Goal: Information Seeking & Learning: Learn about a topic

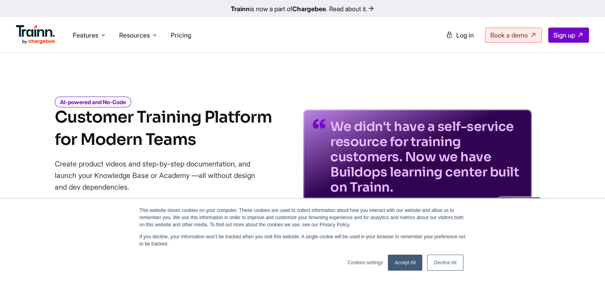
click at [210, 161] on p "Create product videos and step-by-step documentation, and launch your Knowledge…" at bounding box center [161, 175] width 212 height 35
click at [409, 263] on link "Accept All" at bounding box center [405, 263] width 35 height 16
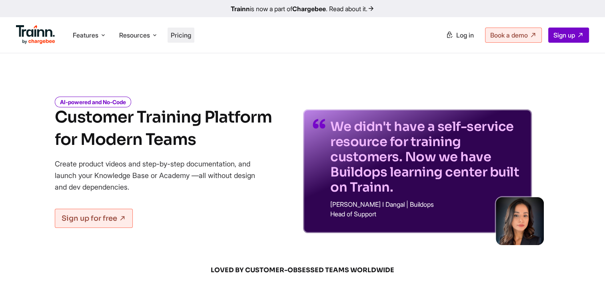
click at [189, 32] on span "Pricing" at bounding box center [181, 35] width 20 height 8
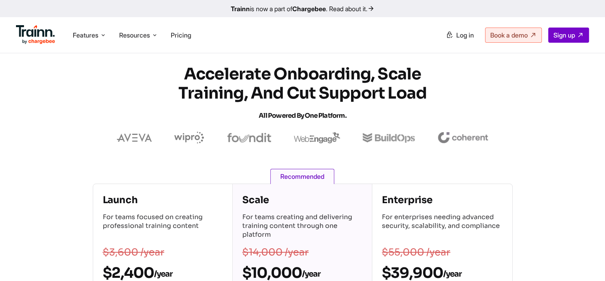
scroll to position [2, 0]
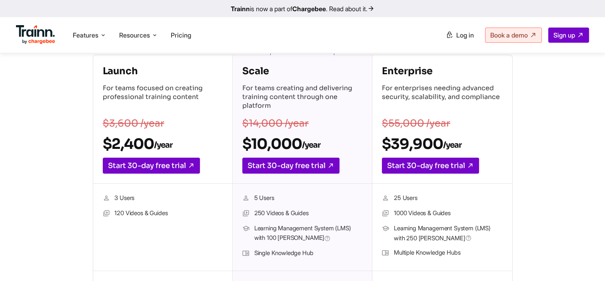
scroll to position [133, 0]
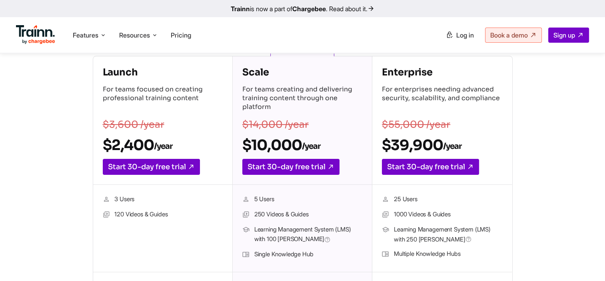
click at [579, 157] on section "Launch For teams focused on creating professional training content $3,600 /year…" at bounding box center [302, 210] width 605 height 308
click at [557, 133] on section "Launch For teams focused on creating professional training content $3,600 /year…" at bounding box center [302, 210] width 605 height 308
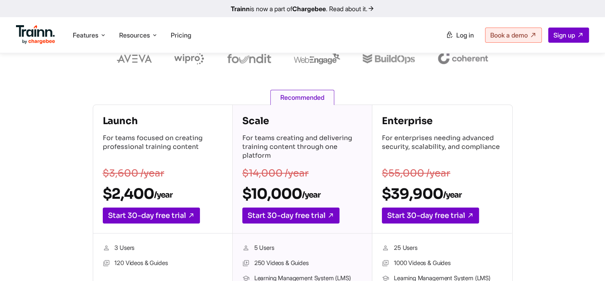
scroll to position [114, 0]
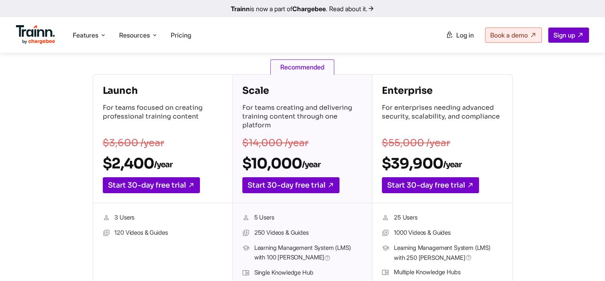
click at [583, 187] on section "Launch For teams focused on creating professional training content $3,600 /year…" at bounding box center [302, 228] width 605 height 308
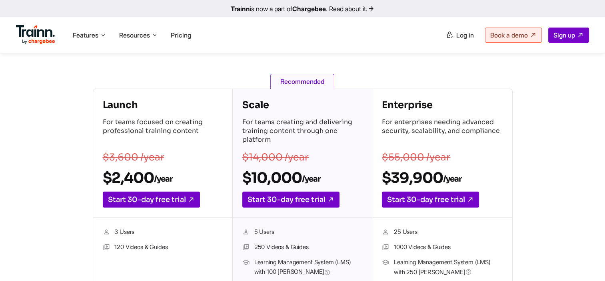
scroll to position [101, 0]
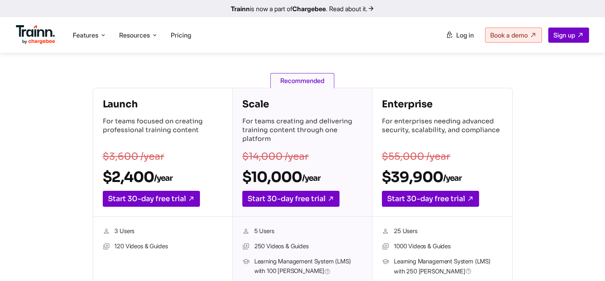
click at [539, 174] on div "Launch For teams focused on creating professional training content $3,600 /year…" at bounding box center [302, 242] width 509 height 308
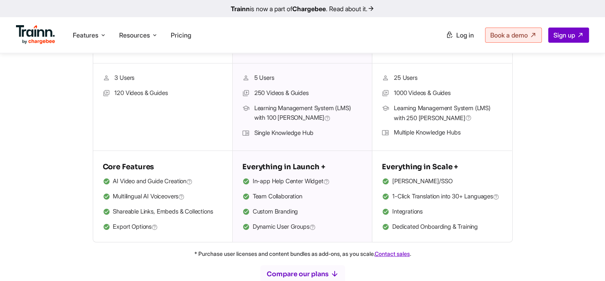
scroll to position [255, 0]
drag, startPoint x: 263, startPoint y: 243, endPoint x: 506, endPoint y: 230, distance: 244.1
click at [506, 230] on div "Everything in Scale + [PERSON_NAME]/SSO 1-Click Translation into 30+ Languages …" at bounding box center [441, 195] width 139 height 91
click at [325, 181] on span "In-app Help Center Widget" at bounding box center [291, 181] width 77 height 10
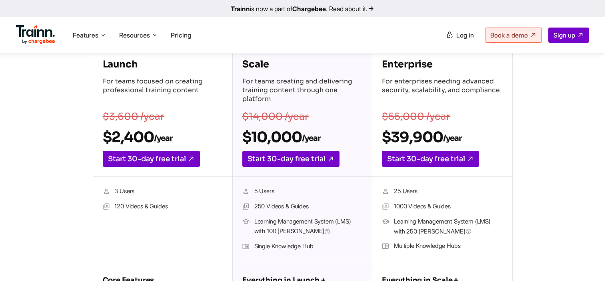
scroll to position [115, 0]
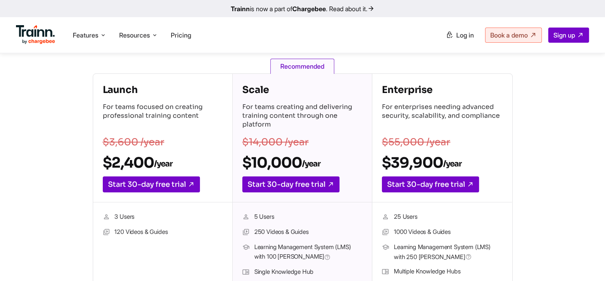
click at [335, 135] on div "Scale For teams creating and delivering training content through one platform $…" at bounding box center [302, 138] width 139 height 129
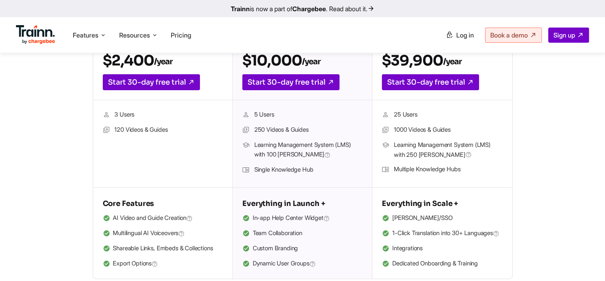
scroll to position [209, 0]
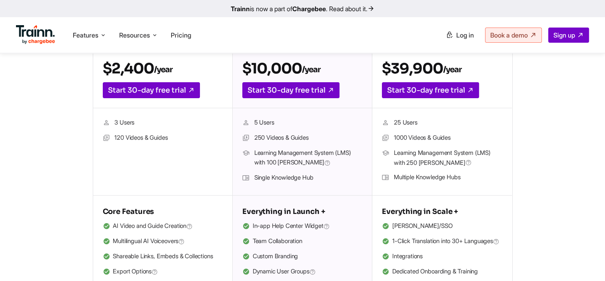
click at [551, 144] on div "Launch For teams focused on creating professional training content $3,600 /year…" at bounding box center [302, 133] width 509 height 308
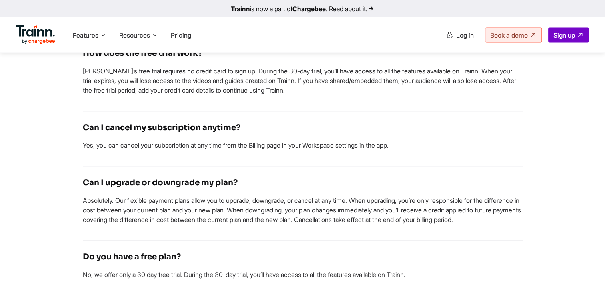
scroll to position [1643, 0]
